Goal: Task Accomplishment & Management: Complete application form

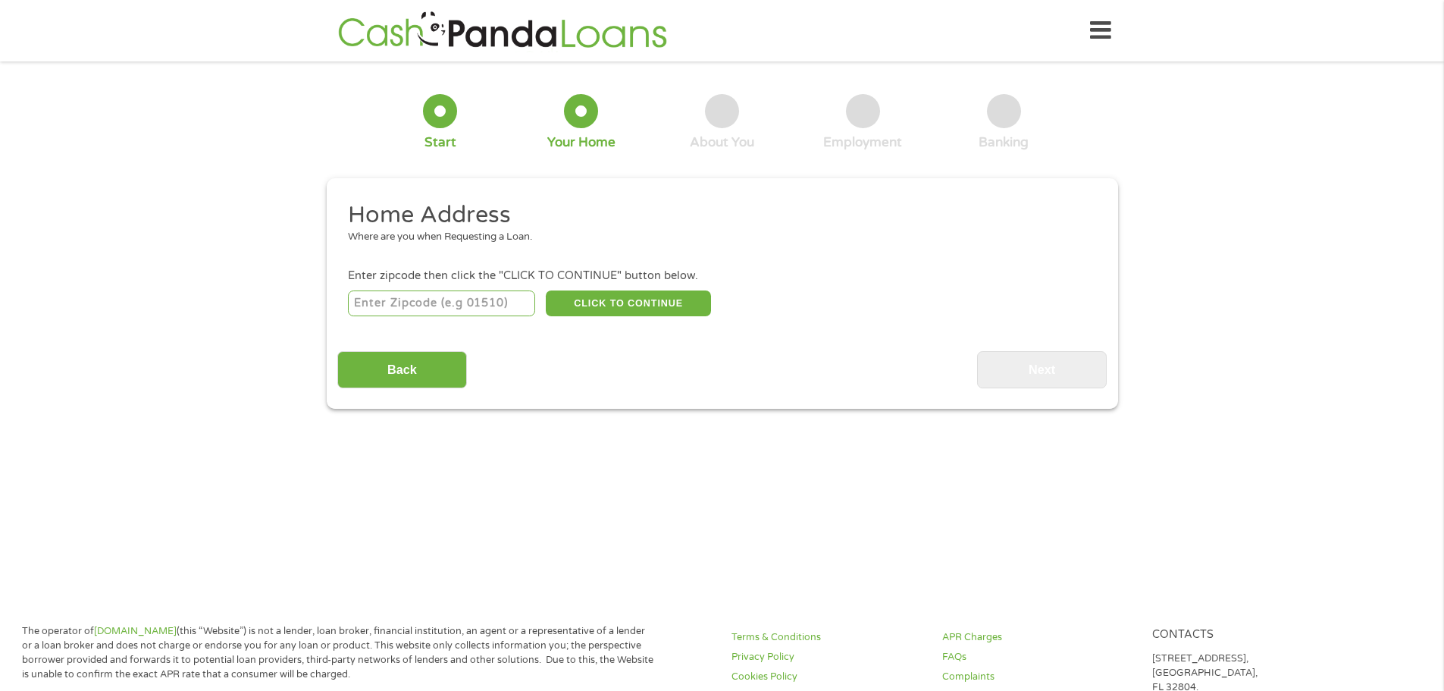
click at [434, 304] on input "number" at bounding box center [441, 303] width 187 height 26
type input "97306"
select select "[US_STATE]"
click at [583, 302] on button "CLICK TO CONTINUE" at bounding box center [628, 303] width 165 height 26
type input "97306"
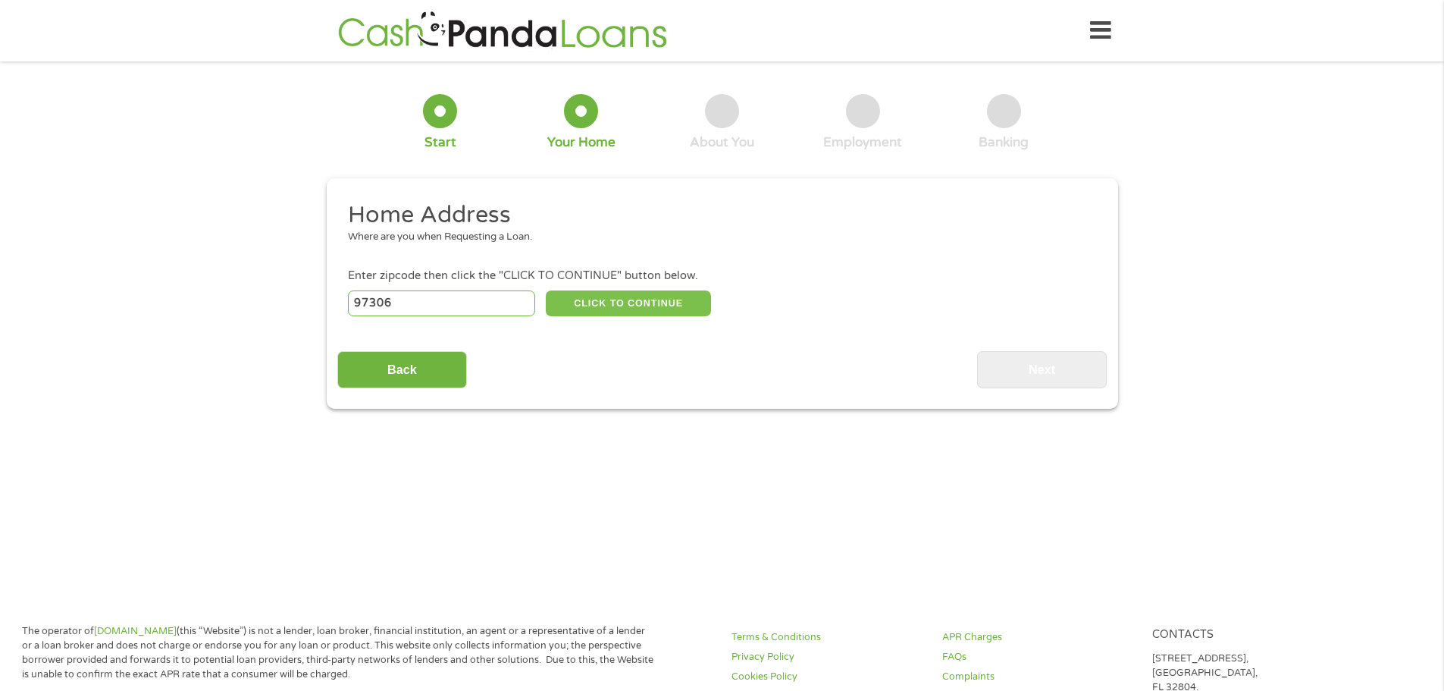
type input "[GEOGRAPHIC_DATA]"
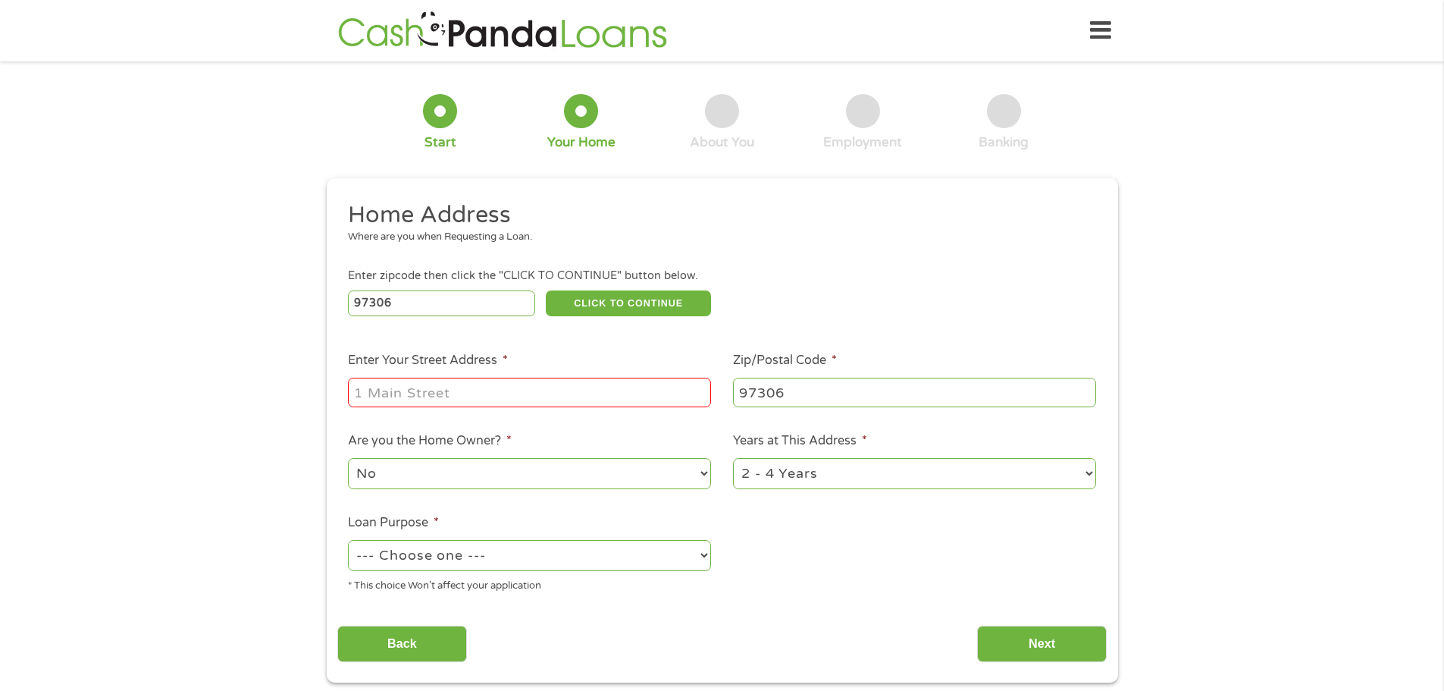
click at [444, 392] on input "Enter Your Street Address *" at bounding box center [529, 392] width 363 height 29
type input "[STREET_ADDRESS][PERSON_NAME]"
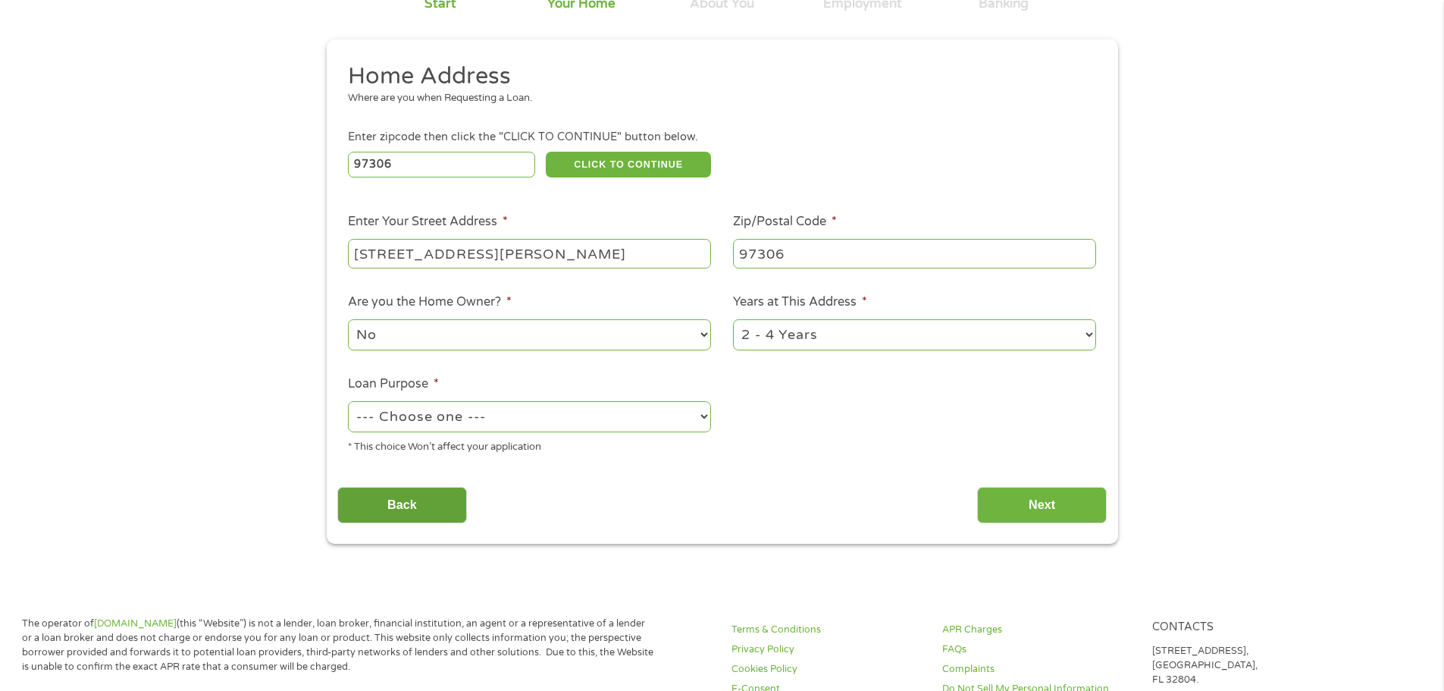
scroll to position [152, 0]
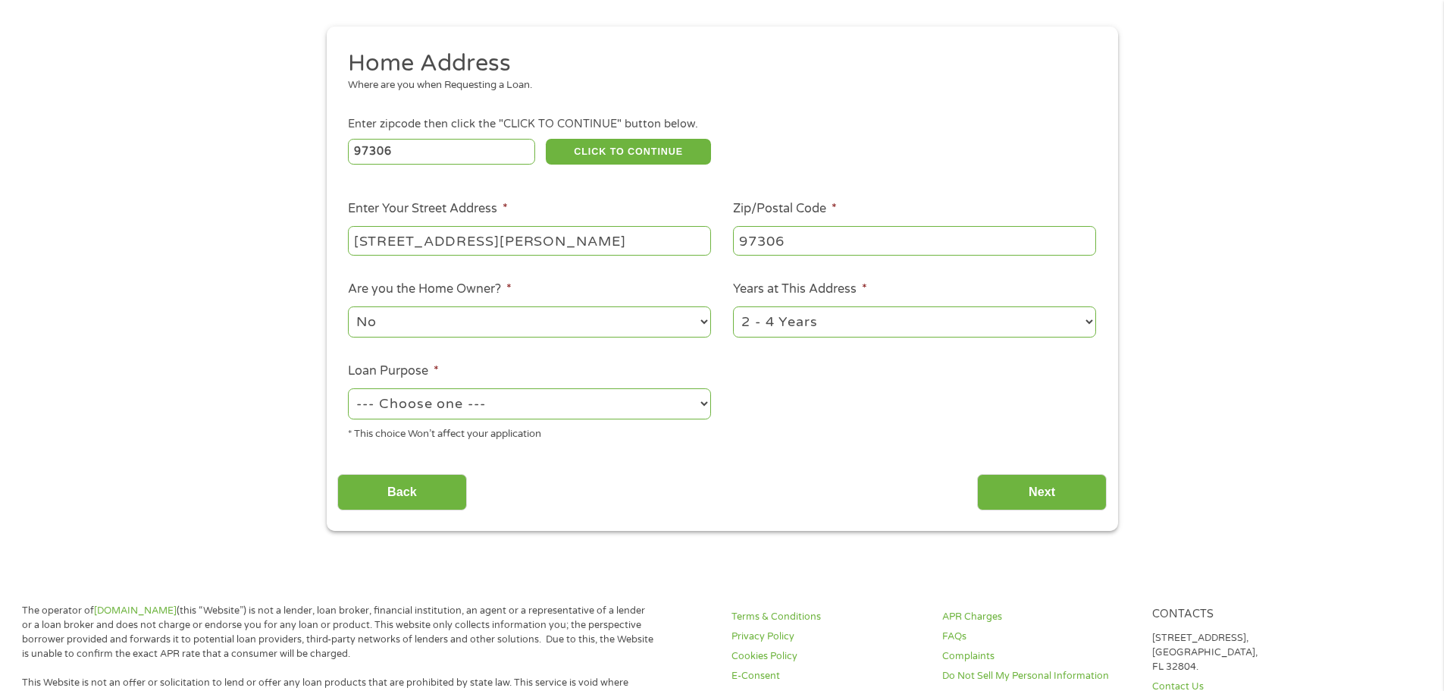
click at [468, 401] on select "--- Choose one --- Pay Bills Debt Consolidation Home Improvement Major Purchase…" at bounding box center [529, 403] width 363 height 31
select select "paybills"
click at [348, 388] on select "--- Choose one --- Pay Bills Debt Consolidation Home Improvement Major Purchase…" at bounding box center [529, 403] width 363 height 31
click at [1050, 497] on input "Next" at bounding box center [1042, 492] width 130 height 37
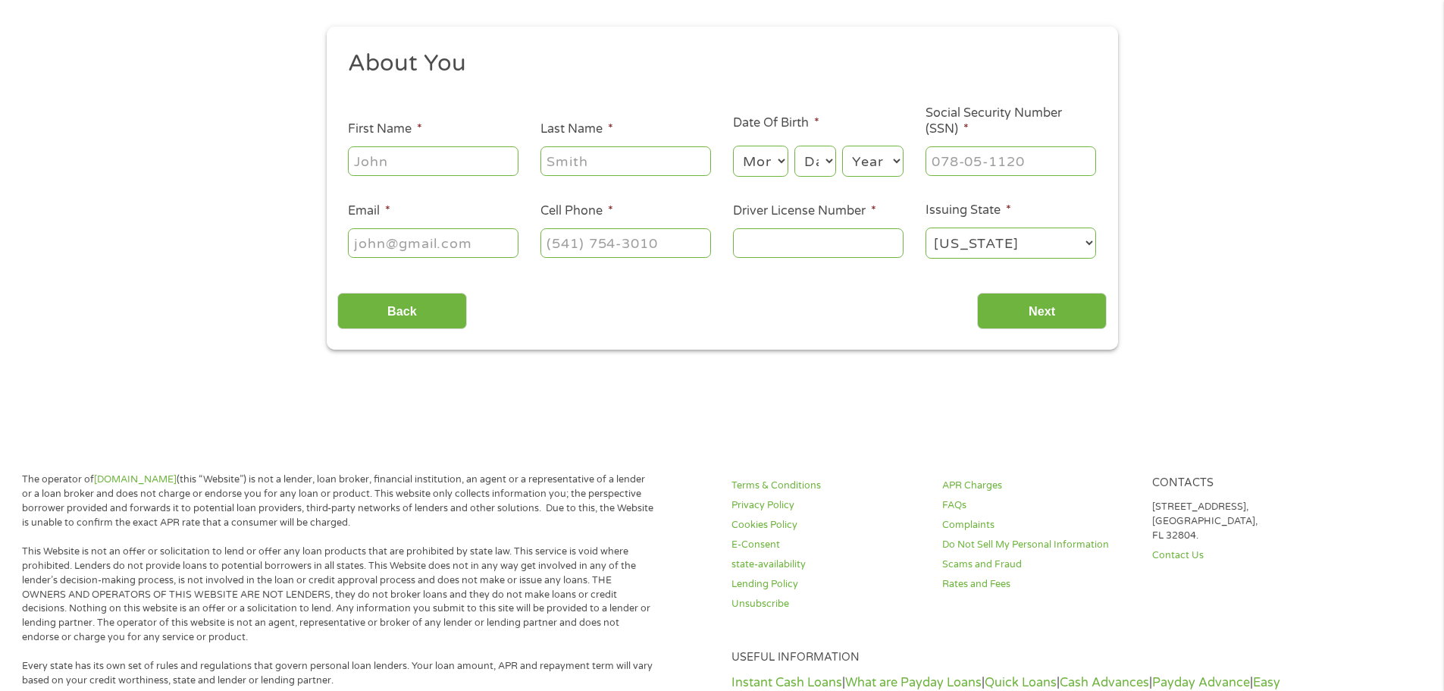
scroll to position [0, 0]
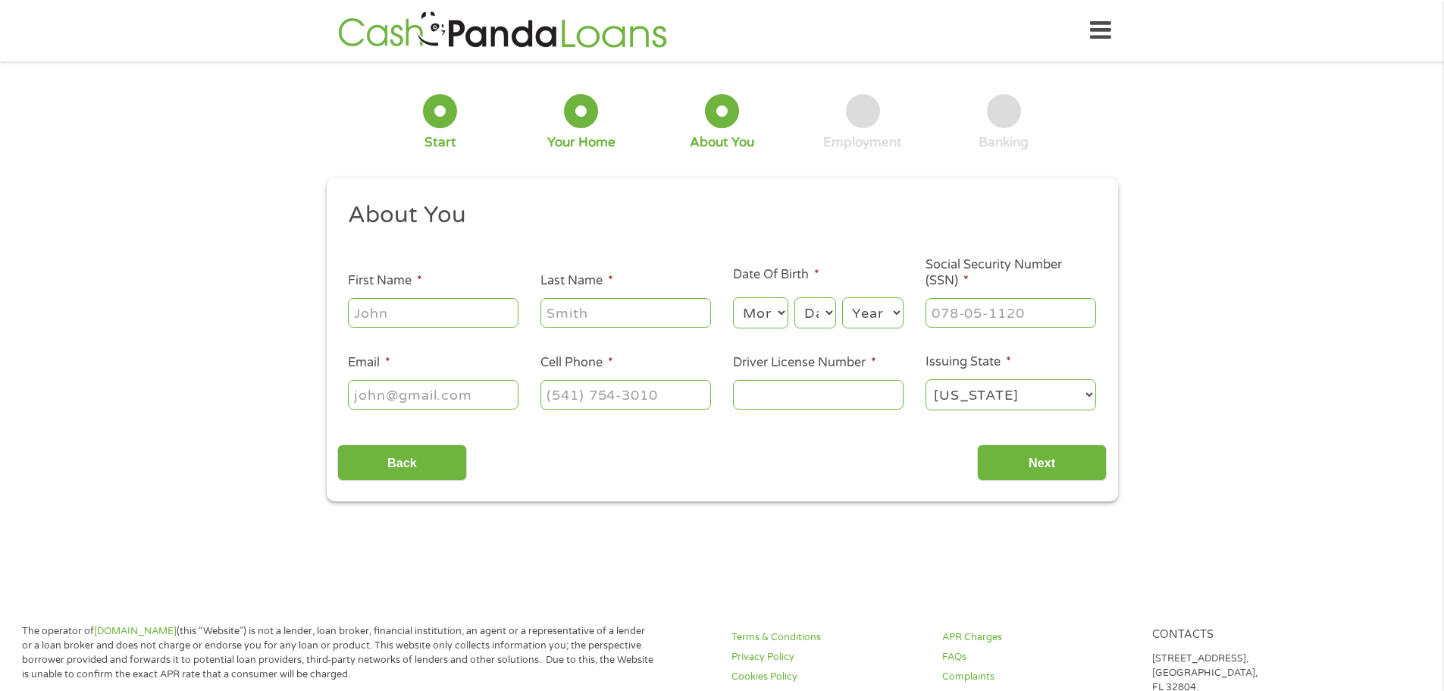
click at [424, 312] on input "First Name *" at bounding box center [433, 312] width 171 height 29
type input "[PERSON_NAME]"
type input "Frith"
click at [766, 310] on select "Month 1 2 3 4 5 6 7 8 9 10 11 12" at bounding box center [760, 312] width 55 height 31
select select "8"
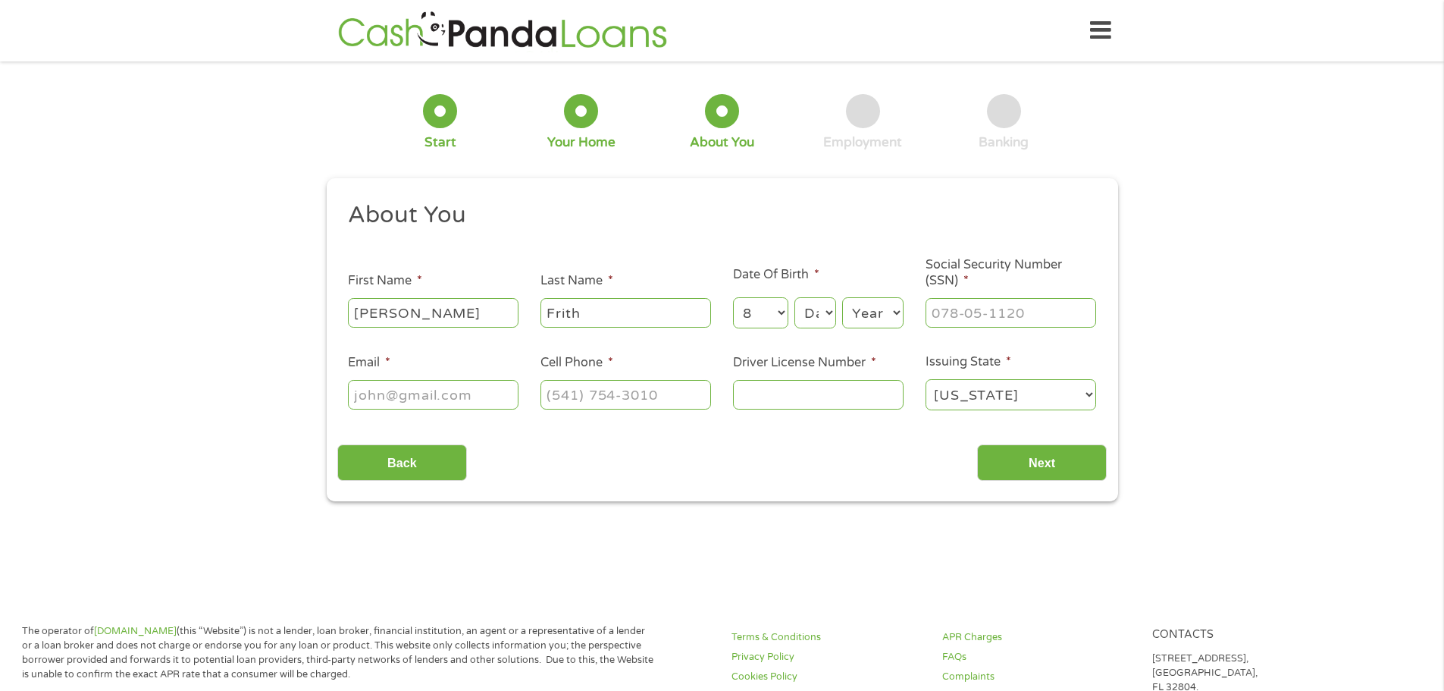
click at [733, 297] on select "Month 1 2 3 4 5 6 7 8 9 10 11 12" at bounding box center [760, 312] width 55 height 31
click at [812, 316] on select "Day 1 2 3 4 5 6 7 8 9 10 11 12 13 14 15 16 17 18 19 20 21 22 23 24 25 26 27 28 …" at bounding box center [815, 312] width 41 height 31
select select "17"
click at [795, 297] on select "Day 1 2 3 4 5 6 7 8 9 10 11 12 13 14 15 16 17 18 19 20 21 22 23 24 25 26 27 28 …" at bounding box center [815, 312] width 41 height 31
click at [869, 310] on select "Year [DATE] 2006 2005 2004 2003 2002 2001 2000 1999 1998 1997 1996 1995 1994 19…" at bounding box center [872, 312] width 61 height 31
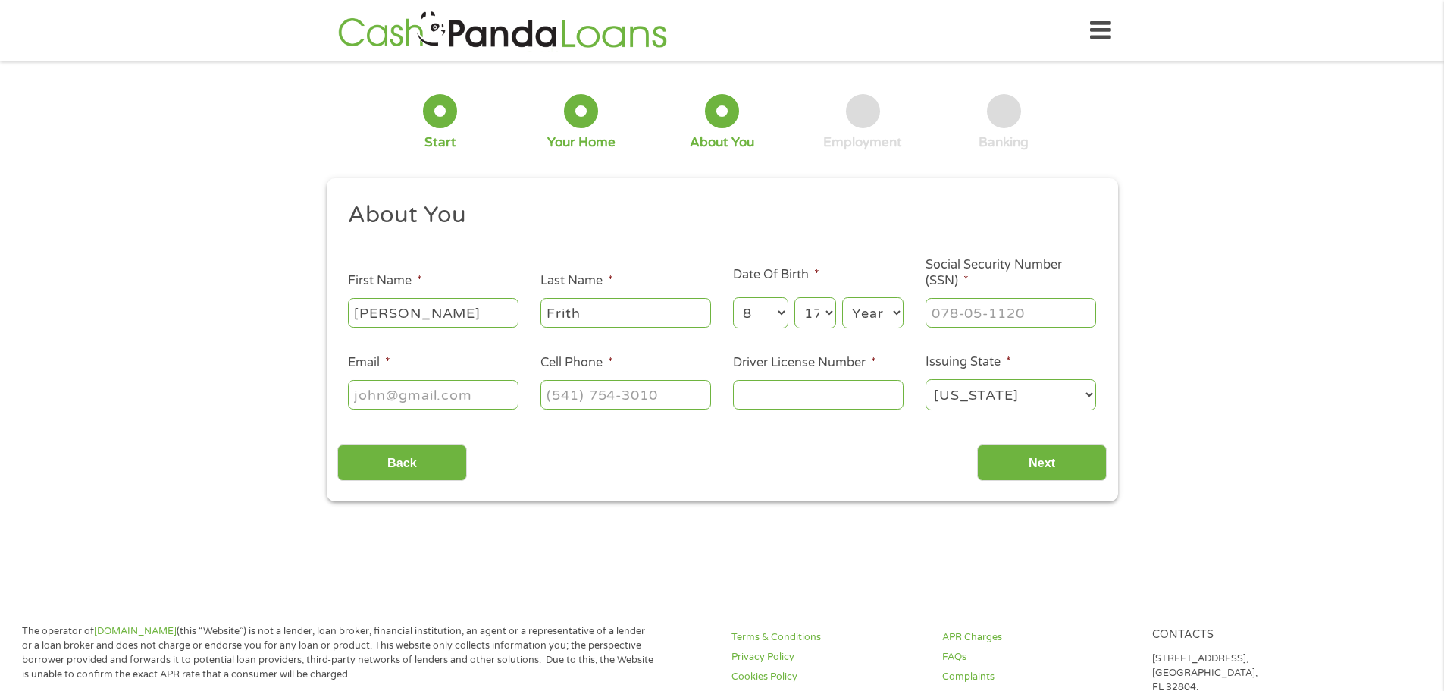
select select "1978"
click at [842, 297] on select "Year [DATE] 2006 2005 2004 2003 2002 2001 2000 1999 1998 1997 1996 1995 1994 19…" at bounding box center [872, 312] width 61 height 31
click at [984, 312] on input "___-__-____" at bounding box center [1011, 312] width 171 height 29
type input "542-19-7289"
click at [465, 402] on input "Email *" at bounding box center [433, 394] width 171 height 29
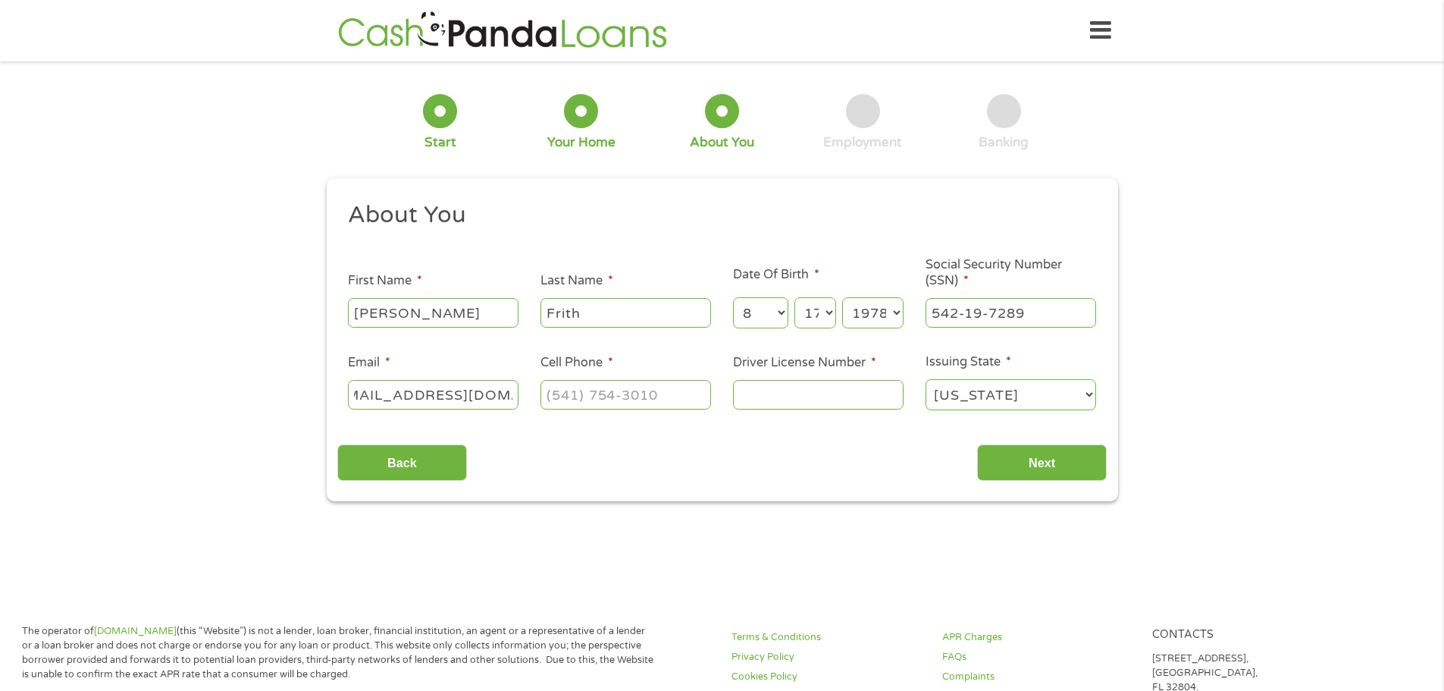
scroll to position [0, 40]
type input "[EMAIL_ADDRESS][DOMAIN_NAME]"
type input "[PHONE_NUMBER]"
type input "5873830"
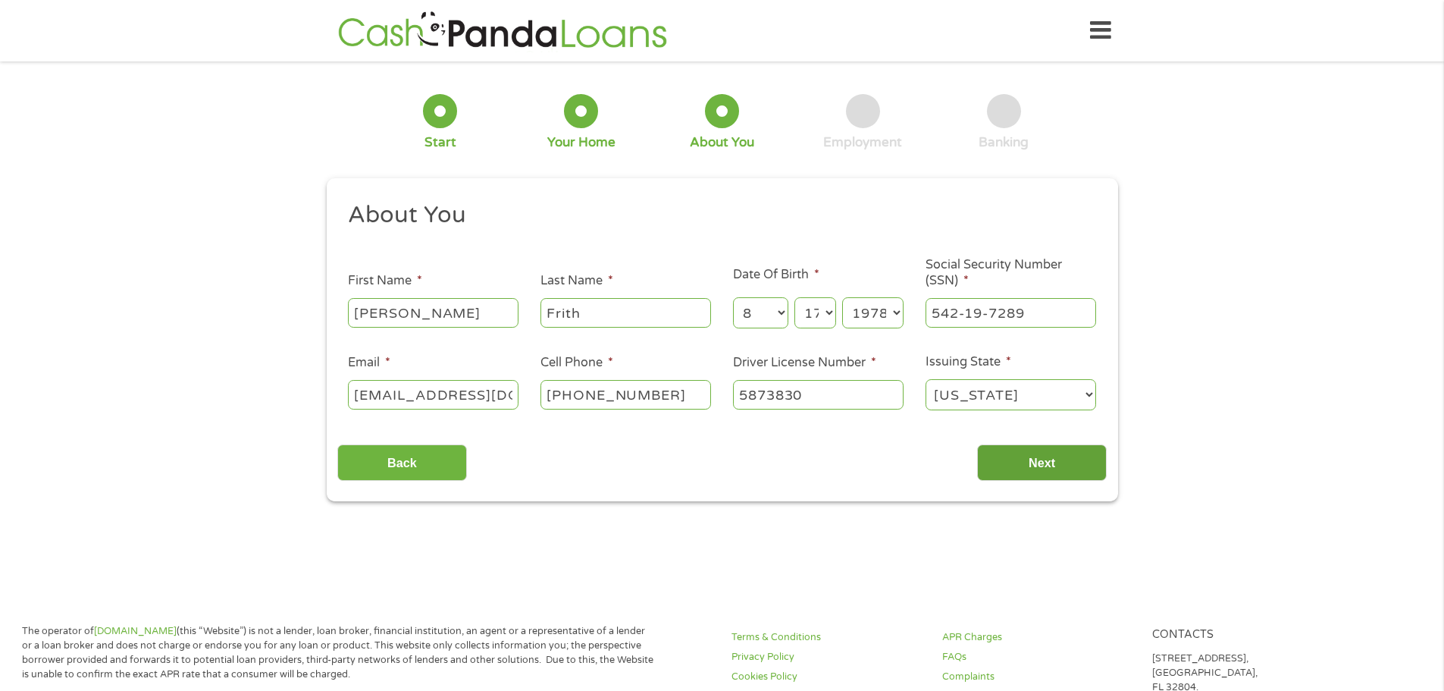
click at [1052, 466] on input "Next" at bounding box center [1042, 462] width 130 height 37
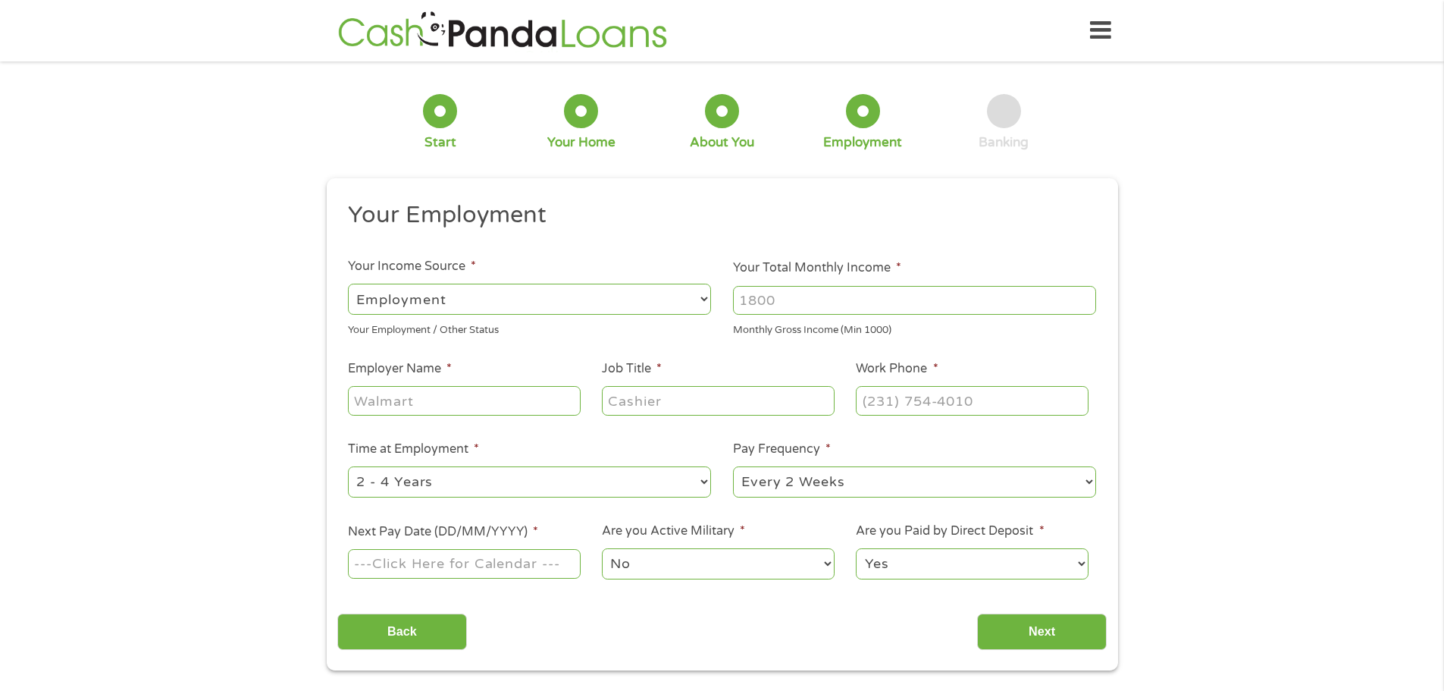
click at [782, 317] on div at bounding box center [914, 300] width 363 height 35
click at [779, 305] on input "Your Total Monthly Income *" at bounding box center [914, 300] width 363 height 29
type input "3800"
type input "Our Savior's Church"
type input "A"
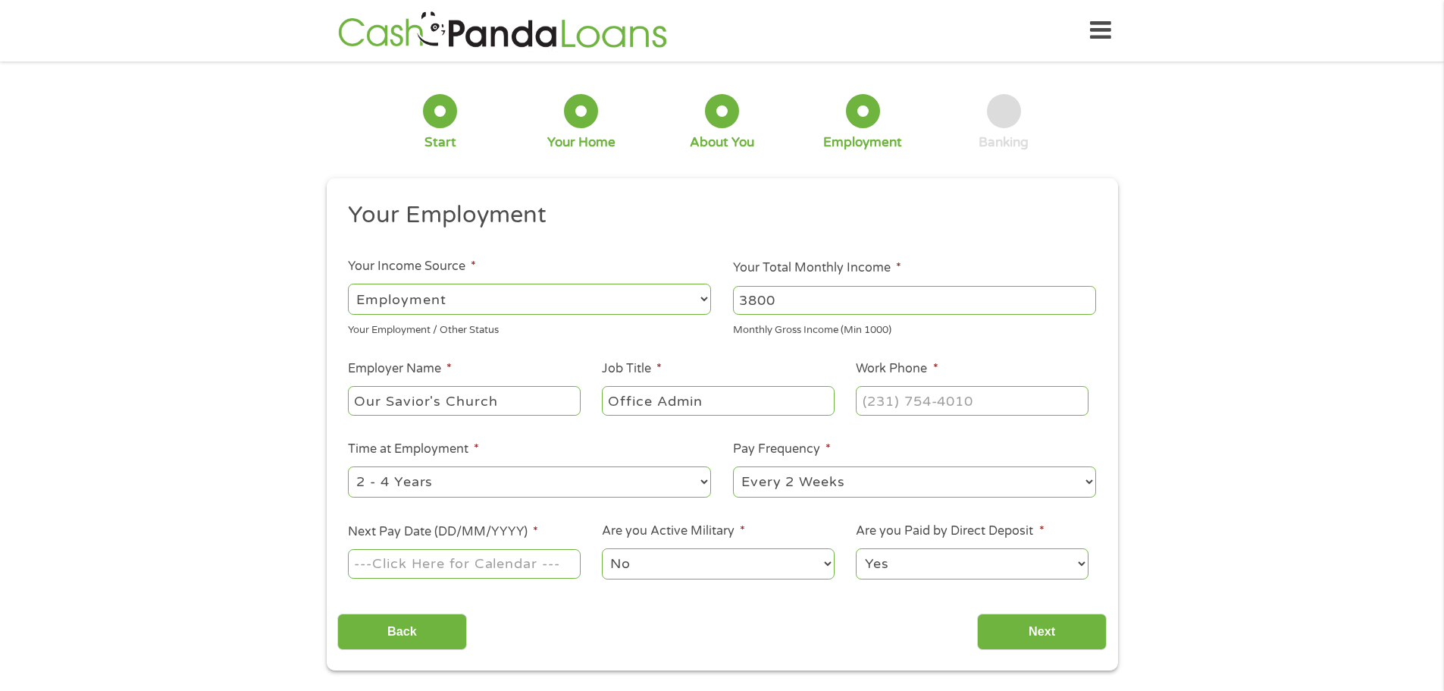
type input "Office Admin"
type input "[PHONE_NUMBER]"
click at [434, 479] on select "--- Choose one --- 1 Year or less 1 - 2 Years 2 - 4 Years Over 4 Years" at bounding box center [529, 481] width 363 height 31
select select "60months"
click at [348, 466] on select "--- Choose one --- 1 Year or less 1 - 2 Years 2 - 4 Years Over 4 Years" at bounding box center [529, 481] width 363 height 31
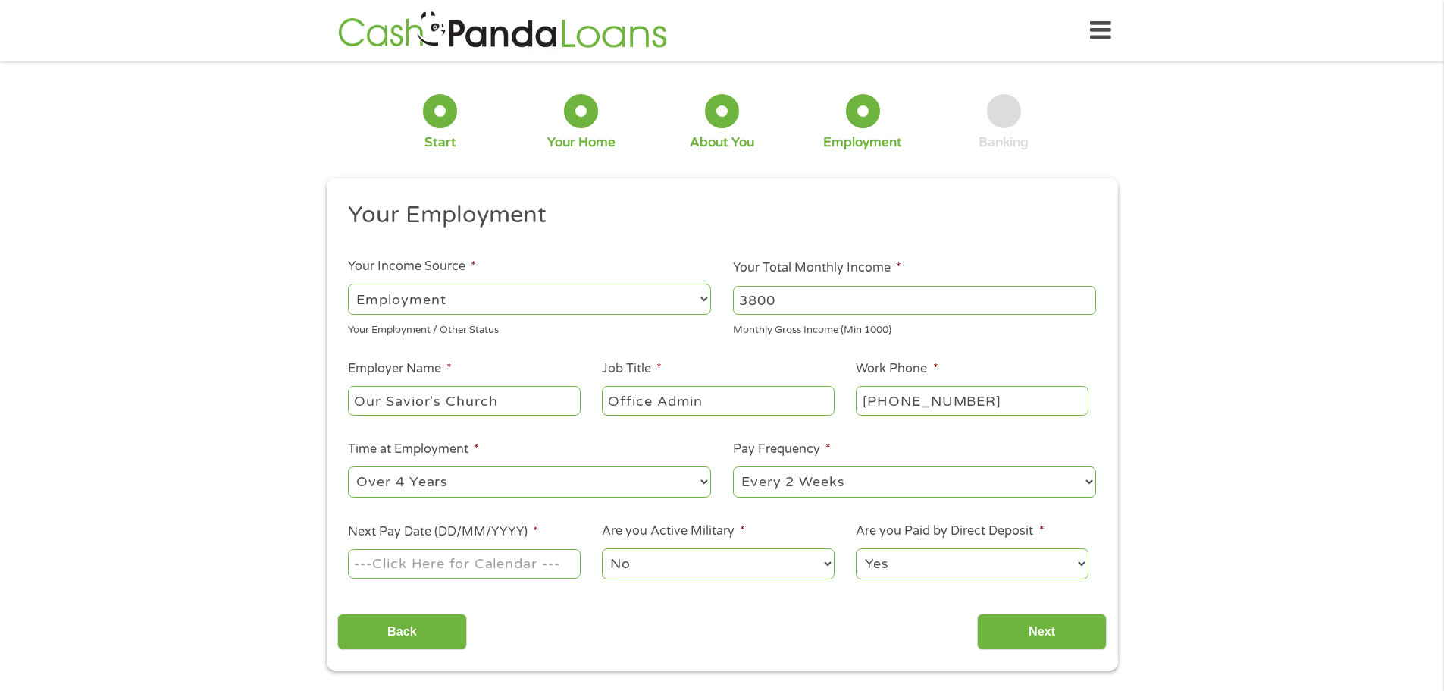
click at [895, 475] on select "--- Choose one --- Every 2 Weeks Every Week Monthly Semi-Monthly" at bounding box center [914, 481] width 363 height 31
select select "monthly"
click at [733, 466] on select "--- Choose one --- Every 2 Weeks Every Week Monthly Semi-Monthly" at bounding box center [914, 481] width 363 height 31
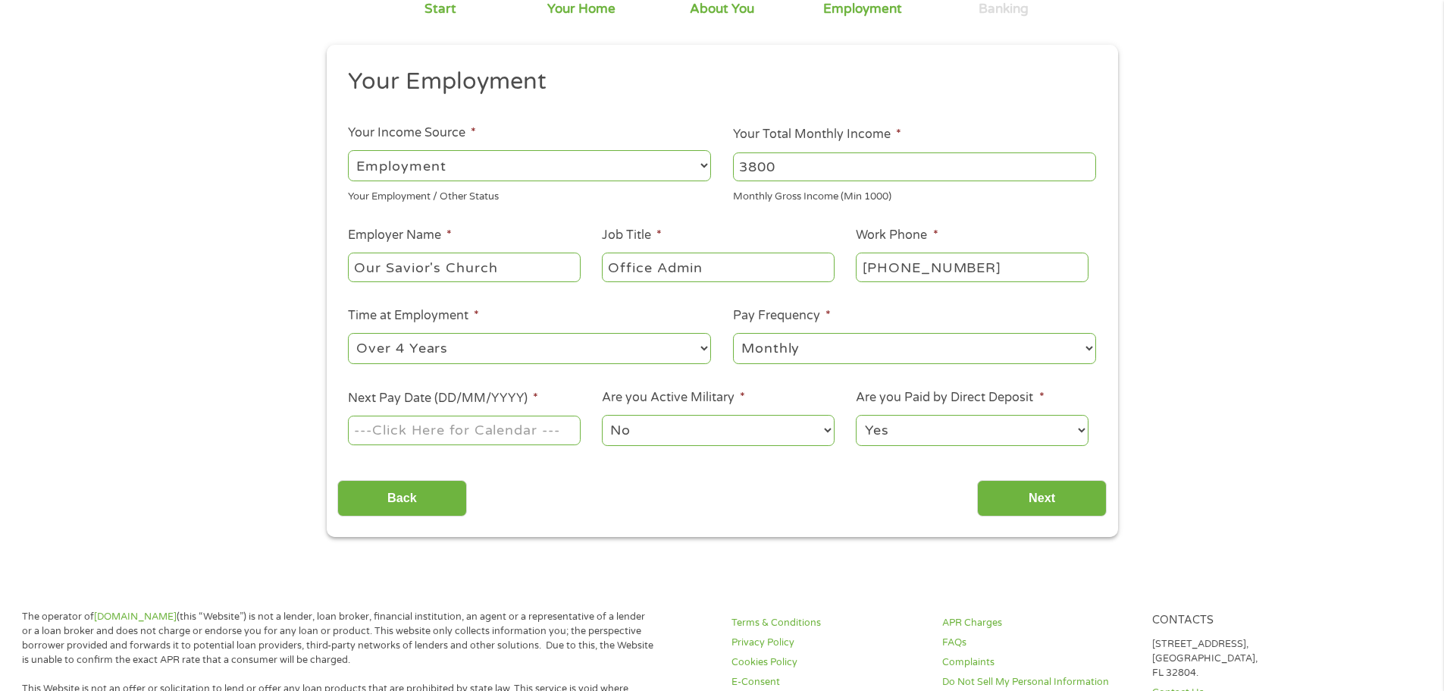
scroll to position [303, 0]
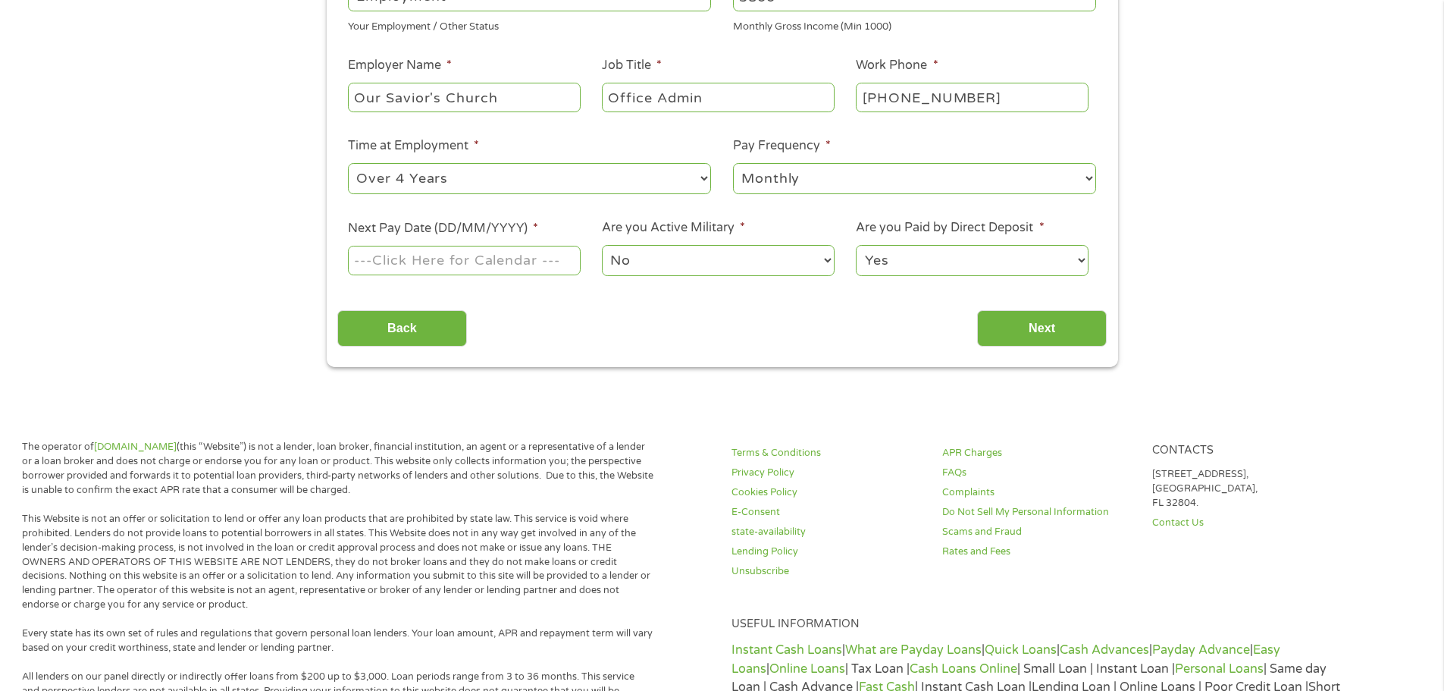
click at [521, 271] on input "Next Pay Date (DD/MM/YYYY) *" at bounding box center [464, 260] width 232 height 29
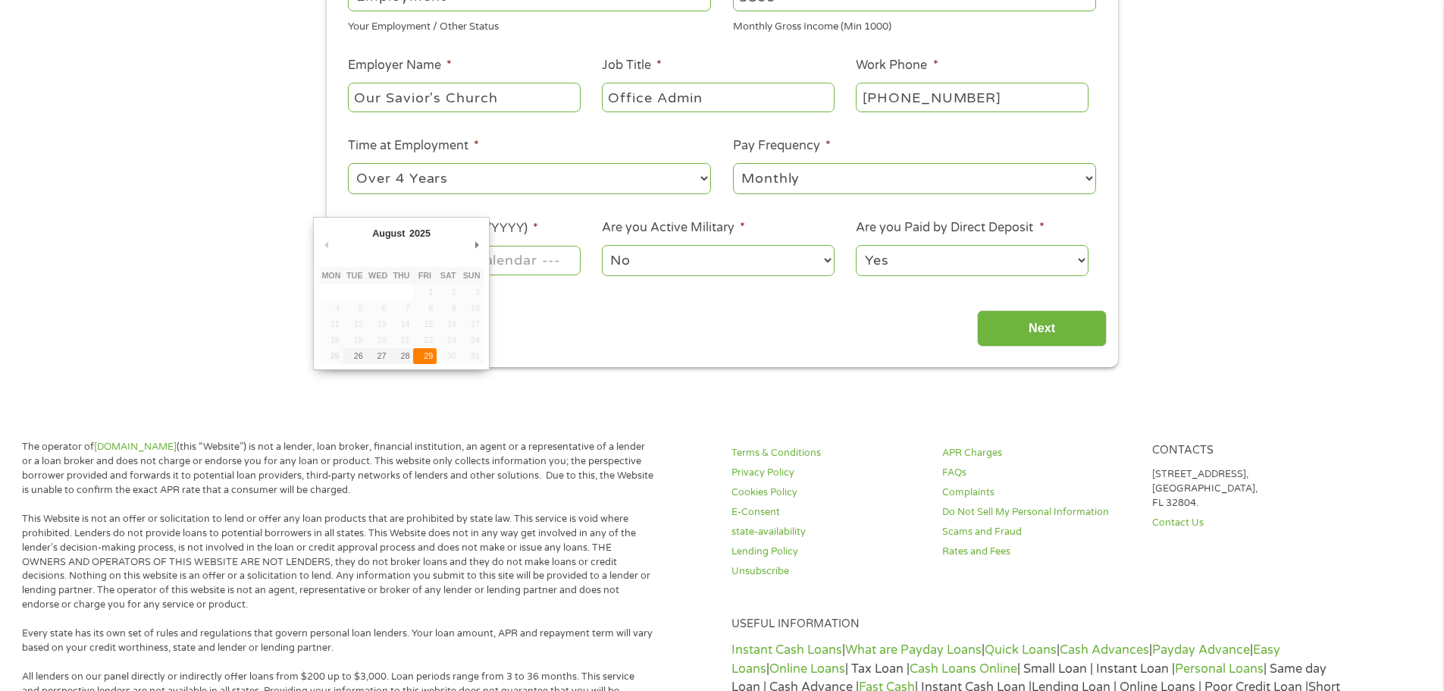
type input "[DATE]"
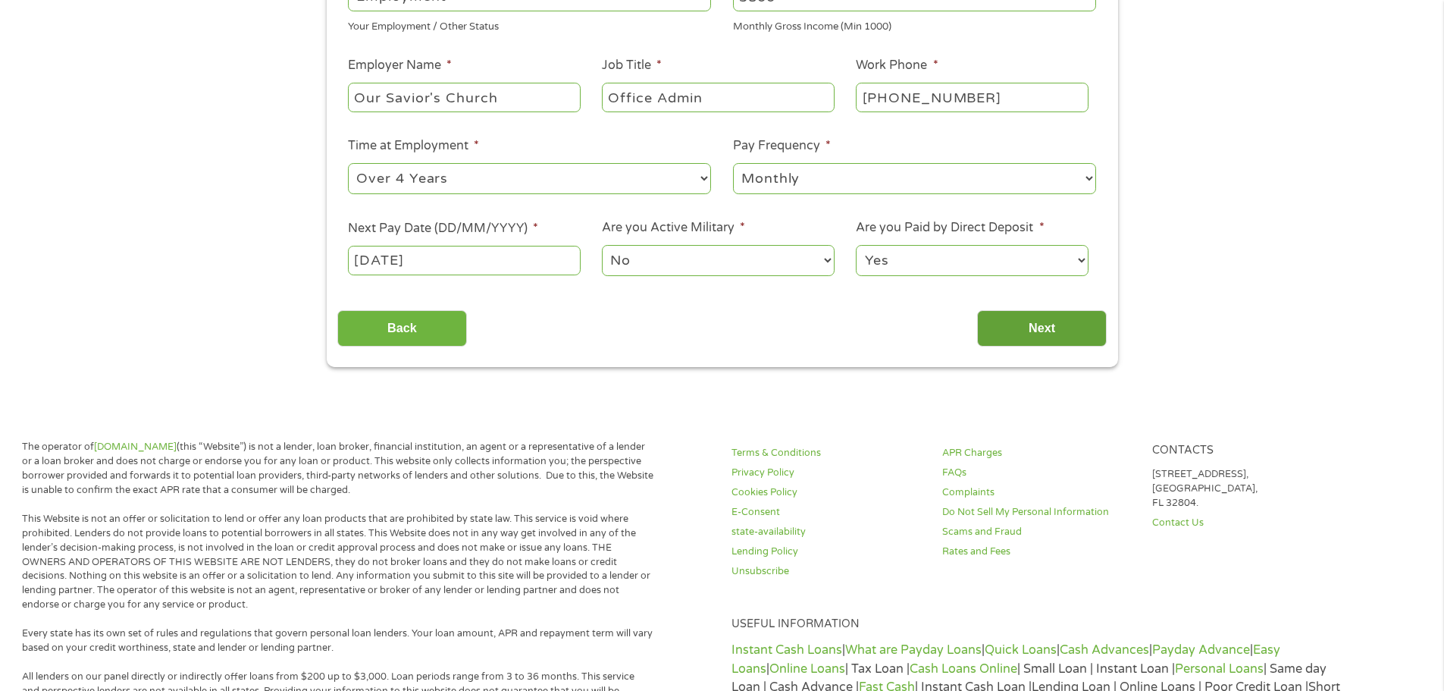
click at [1039, 328] on input "Next" at bounding box center [1042, 328] width 130 height 37
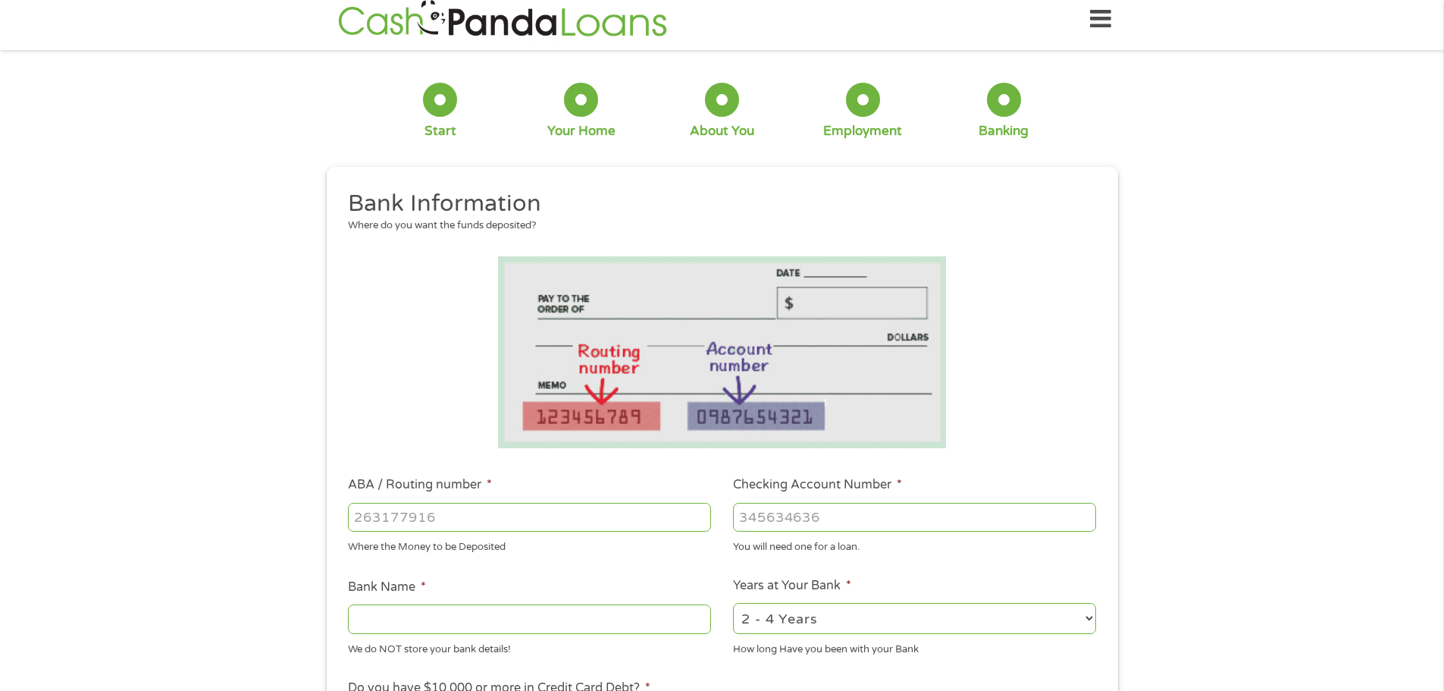
scroll to position [0, 0]
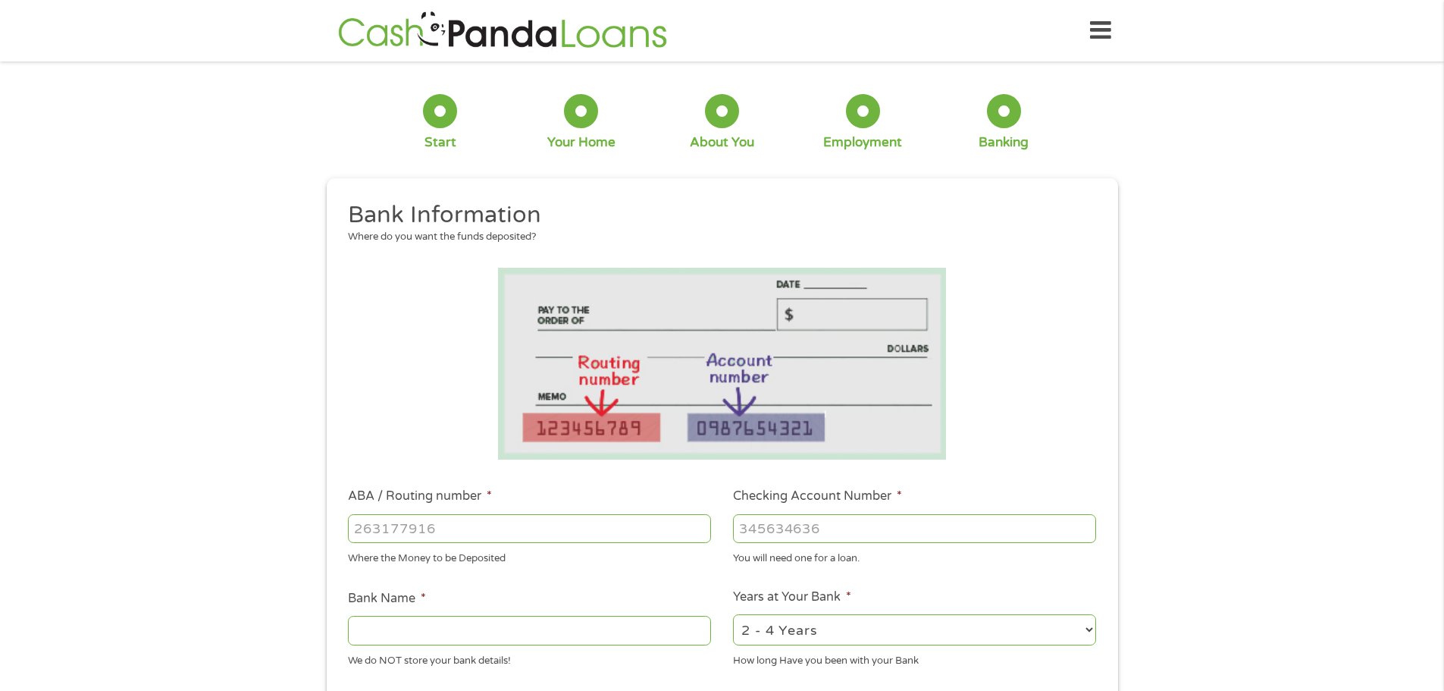
click at [529, 528] on input "ABA / Routing number *" at bounding box center [529, 528] width 363 height 29
click at [802, 516] on input "Checking Account Number *" at bounding box center [914, 528] width 363 height 29
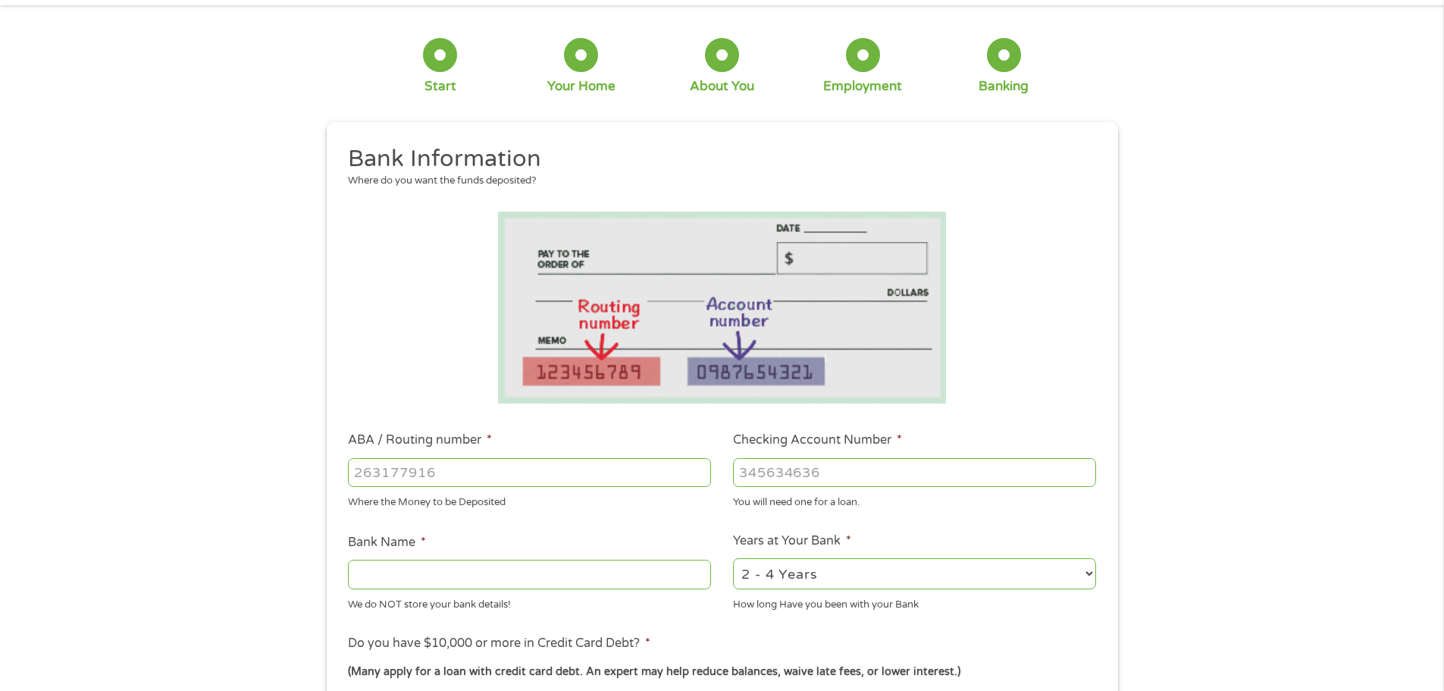
scroll to position [152, 0]
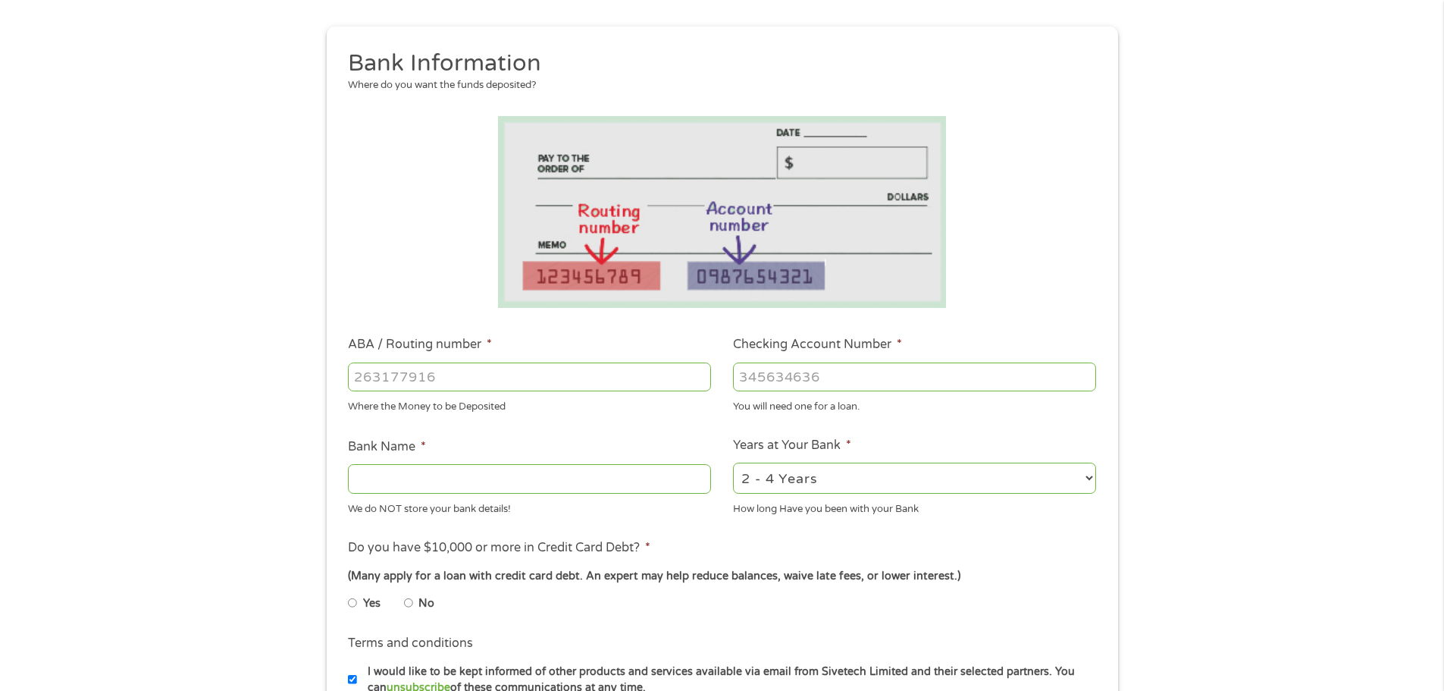
click at [424, 472] on input "Bank Name *" at bounding box center [529, 478] width 363 height 29
type input "[PERSON_NAME] and [PERSON_NAME] Credit Union"
click at [836, 479] on select "2 - 4 Years 6 - 12 Months 1 - 2 Years Over 4 Years" at bounding box center [914, 478] width 363 height 31
select select "60months"
click at [733, 463] on select "2 - 4 Years 6 - 12 Months 1 - 2 Years Over 4 Years" at bounding box center [914, 478] width 363 height 31
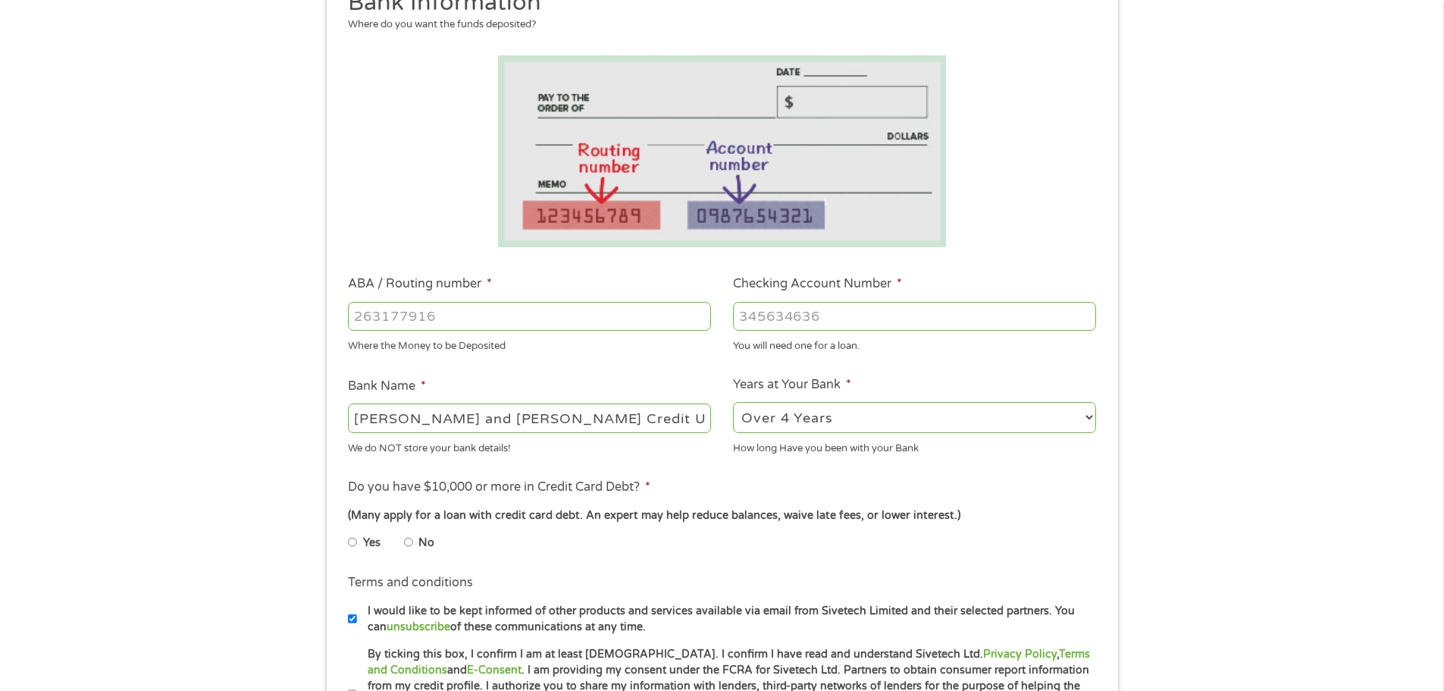
scroll to position [303, 0]
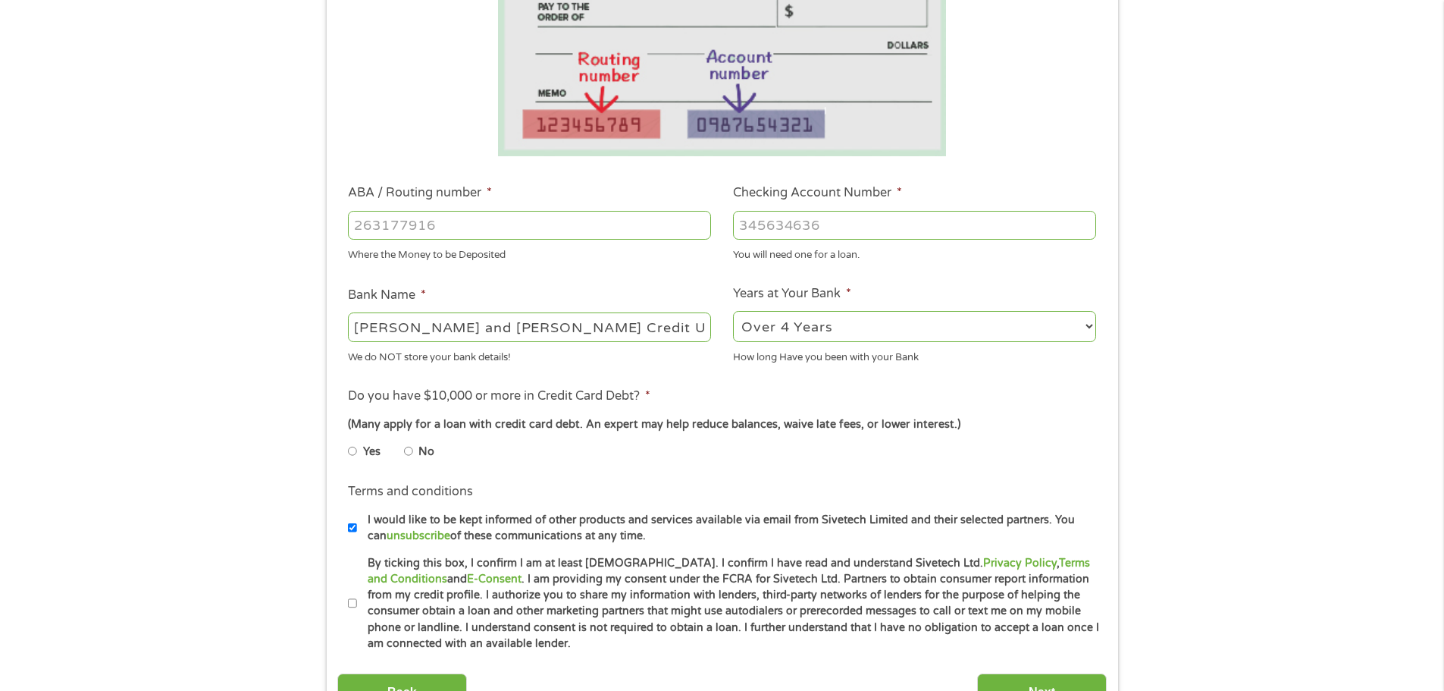
click at [411, 452] on input "No" at bounding box center [408, 451] width 9 height 24
radio input "true"
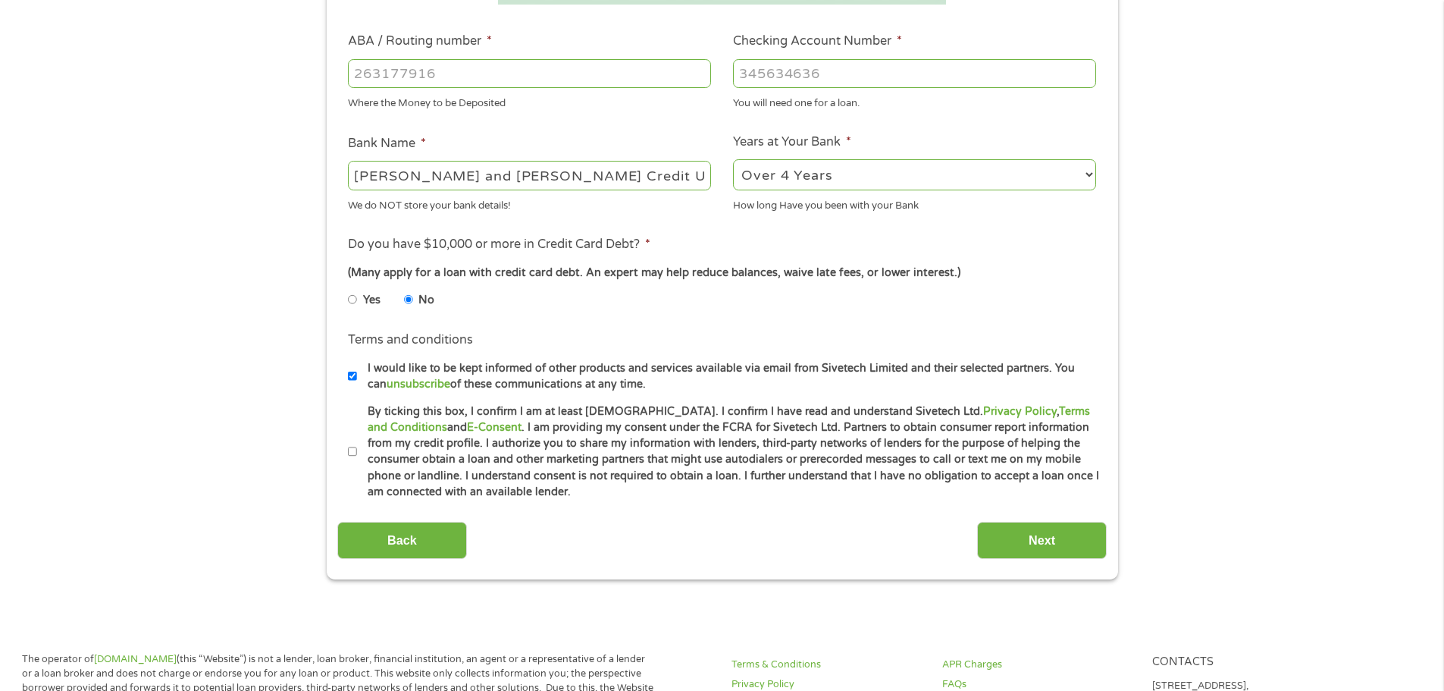
click at [353, 451] on input "By ticking this box, I confirm I am at least [DEMOGRAPHIC_DATA]. I confirm I ha…" at bounding box center [352, 452] width 9 height 24
checkbox input "true"
click at [1048, 542] on input "Next" at bounding box center [1042, 540] width 130 height 37
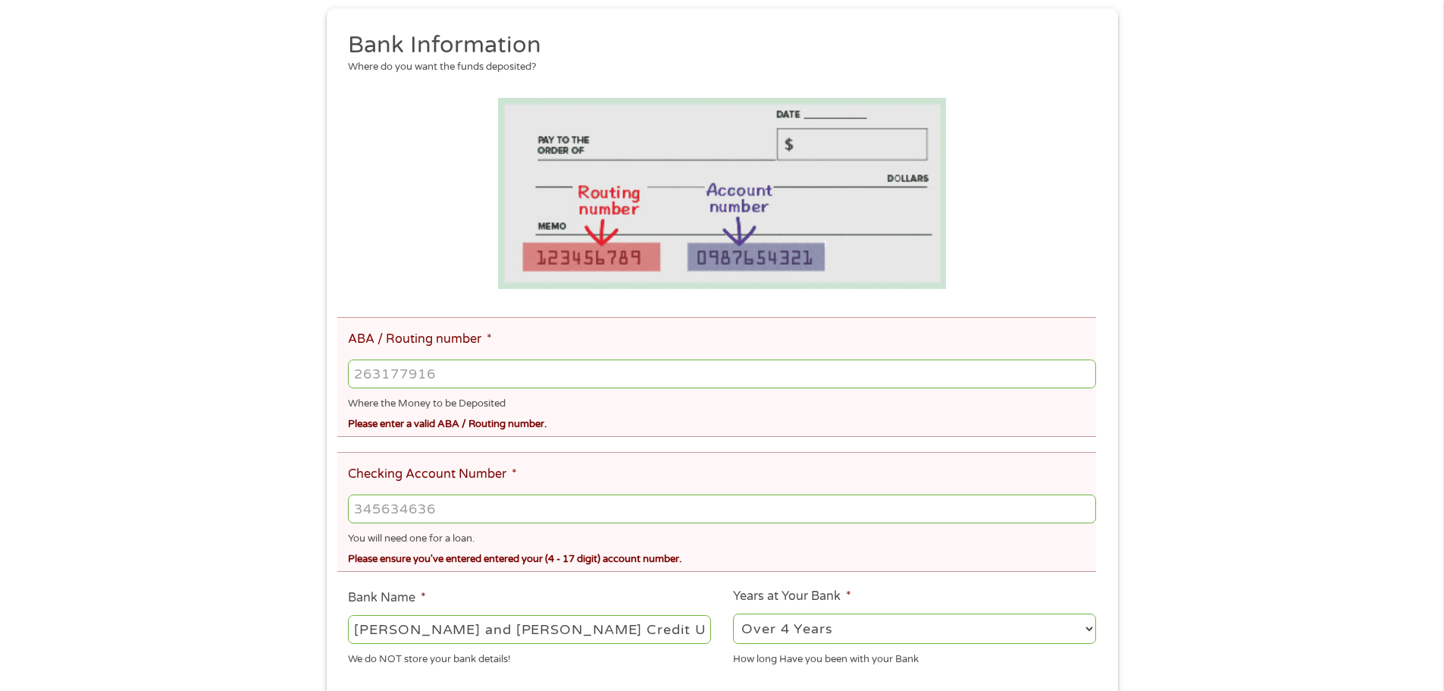
scroll to position [227, 0]
drag, startPoint x: 453, startPoint y: 383, endPoint x: 305, endPoint y: 372, distance: 148.2
click at [305, 372] on div "There was a problem with your submission. Please review the fields below. 1 Sta…" at bounding box center [722, 438] width 1444 height 1187
drag, startPoint x: 481, startPoint y: 375, endPoint x: 368, endPoint y: 368, distance: 114.0
click at [368, 368] on input "ABA / Routing number *" at bounding box center [722, 373] width 748 height 29
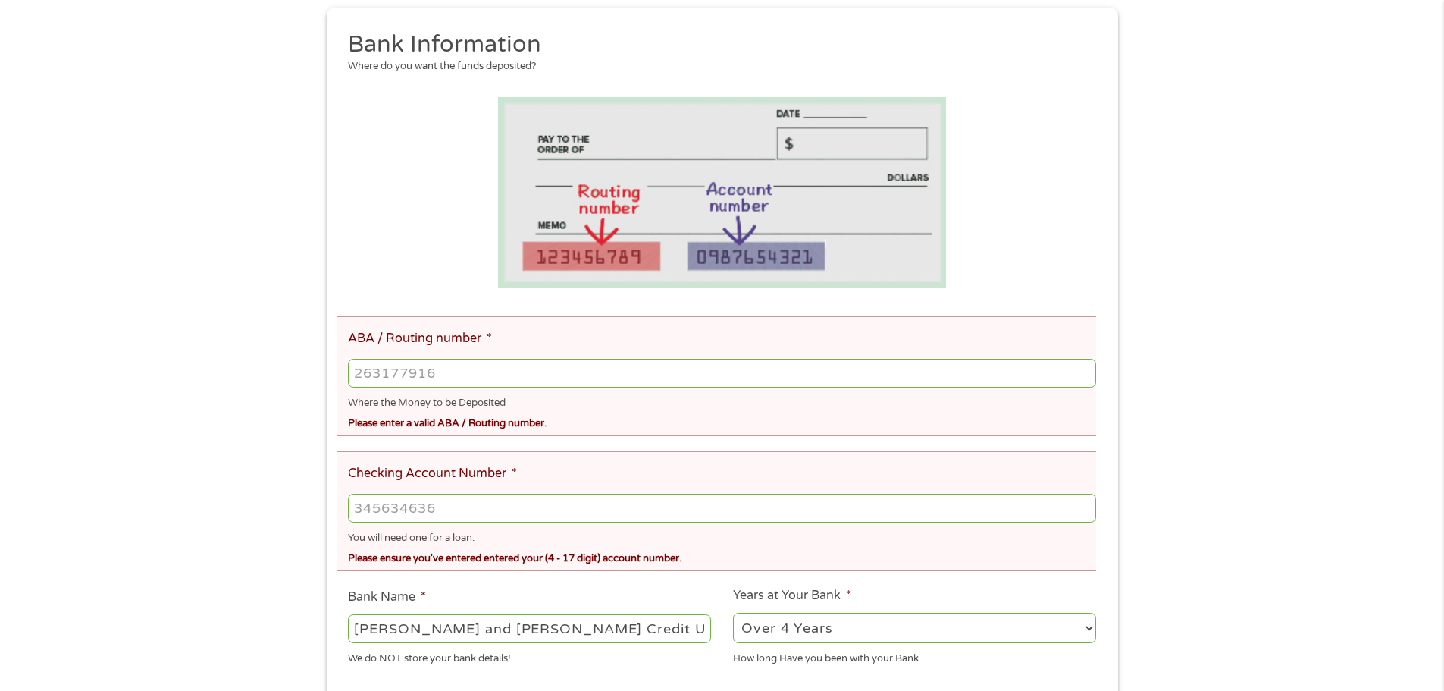
click at [423, 374] on input "ABA / Routing number *" at bounding box center [722, 373] width 748 height 29
click at [475, 372] on input "ABA / Routing number *" at bounding box center [722, 373] width 748 height 29
type input "323276388"
type input "[PERSON_NAME] SCHOOLS CREDIT UNION"
type input "2004839262"
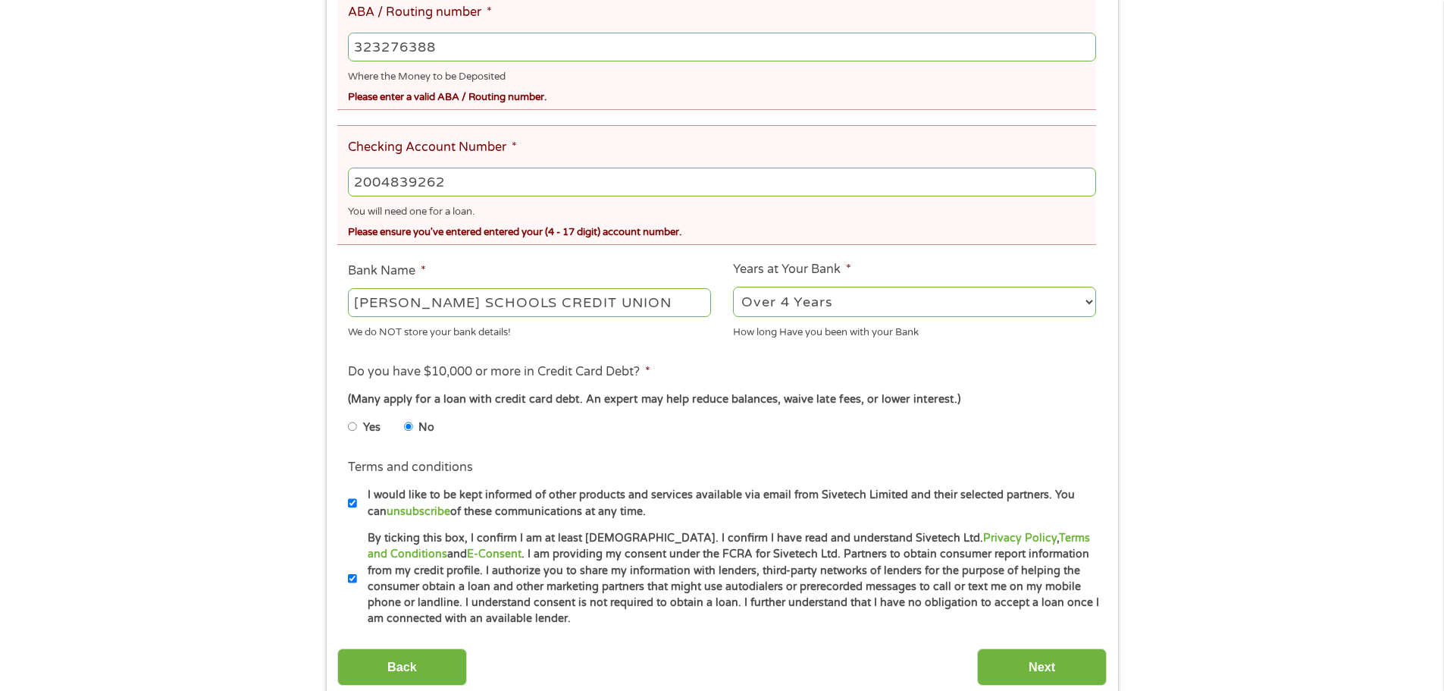
scroll to position [758, 0]
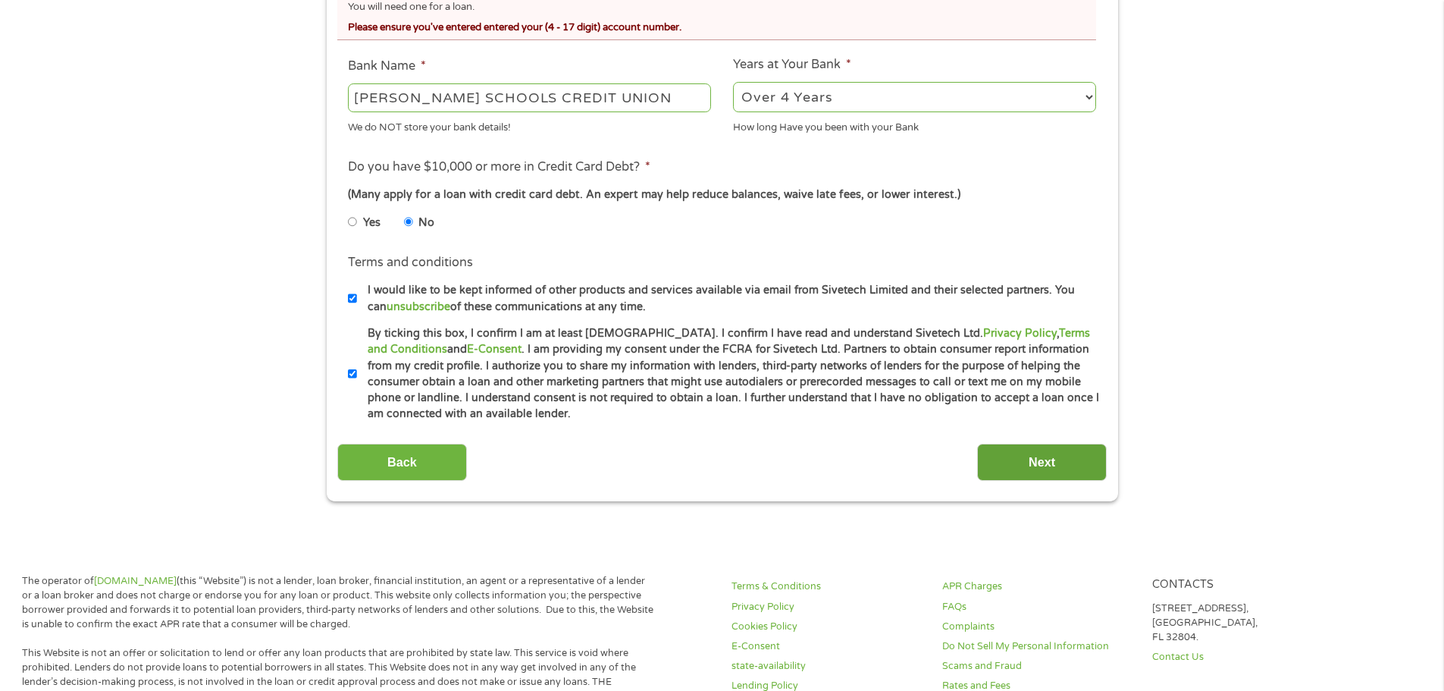
click at [1064, 469] on input "Next" at bounding box center [1042, 462] width 130 height 37
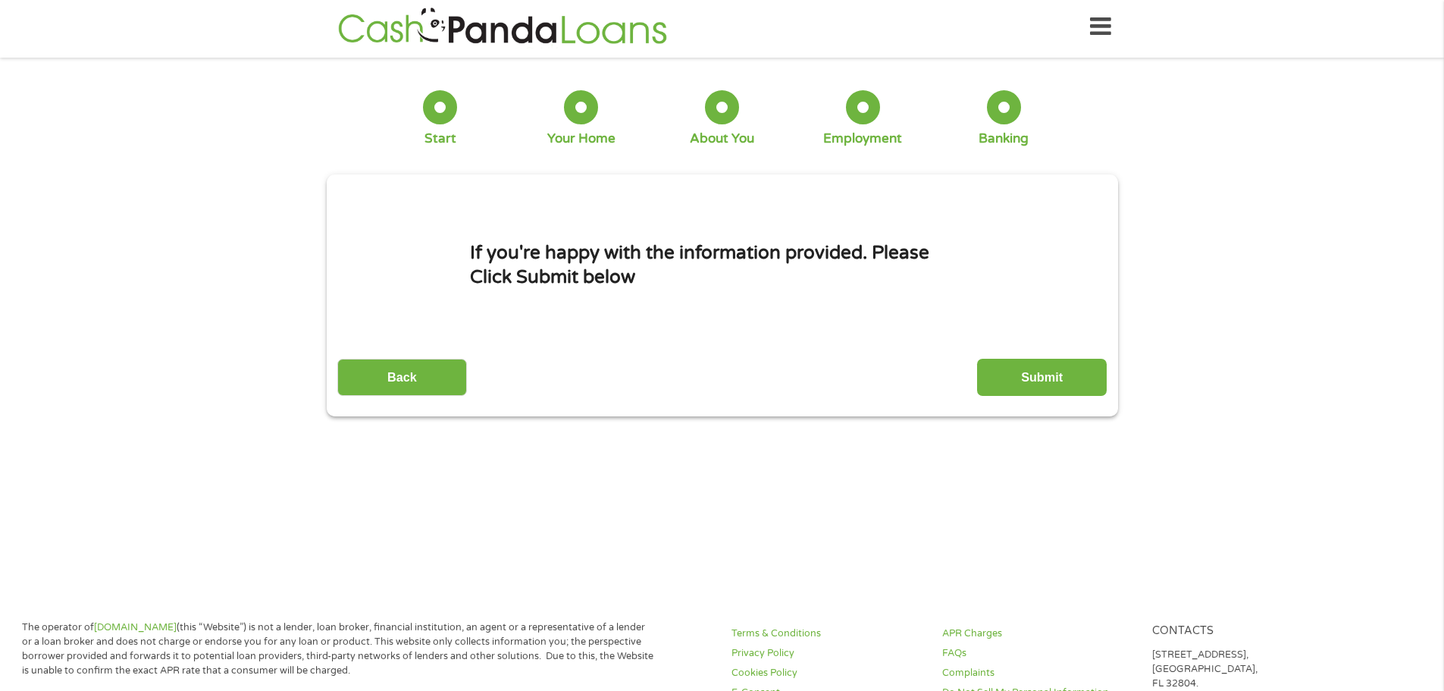
scroll to position [0, 0]
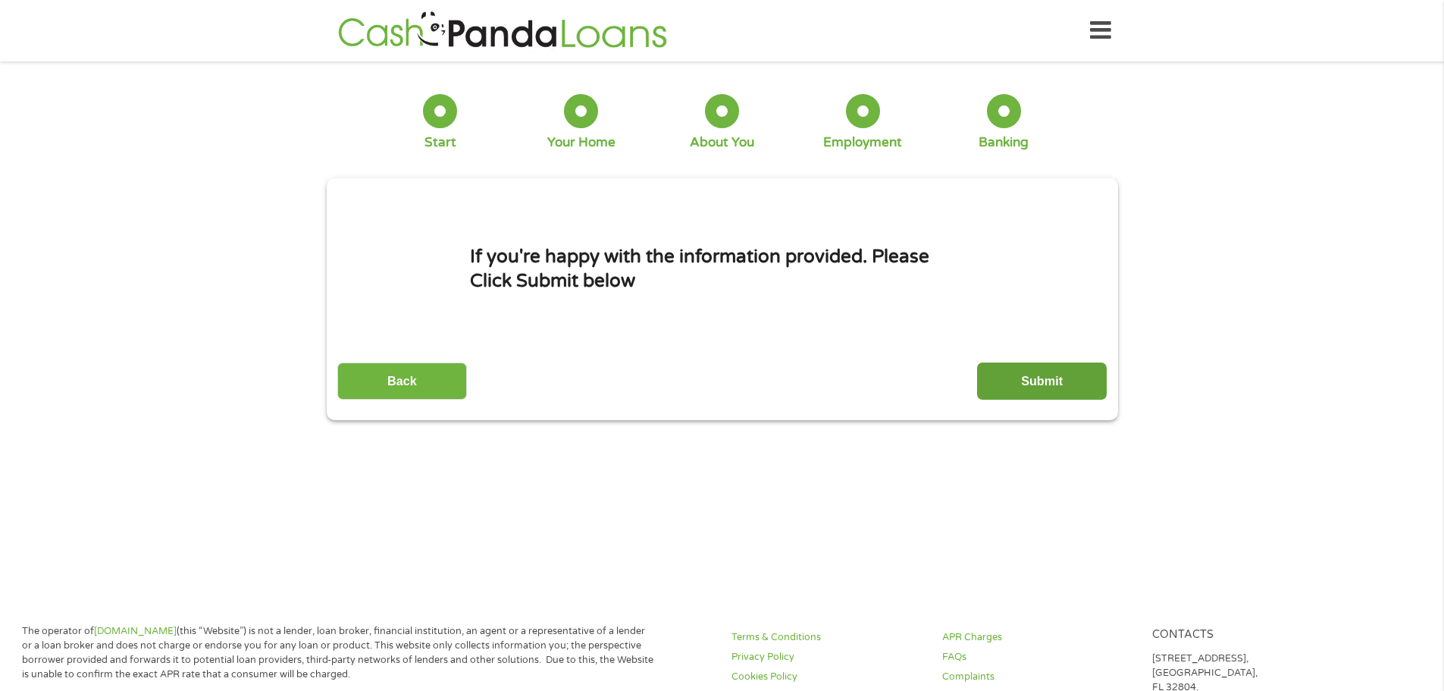
click at [1025, 383] on input "Submit" at bounding box center [1042, 380] width 130 height 37
